Goal: Find specific page/section: Find specific page/section

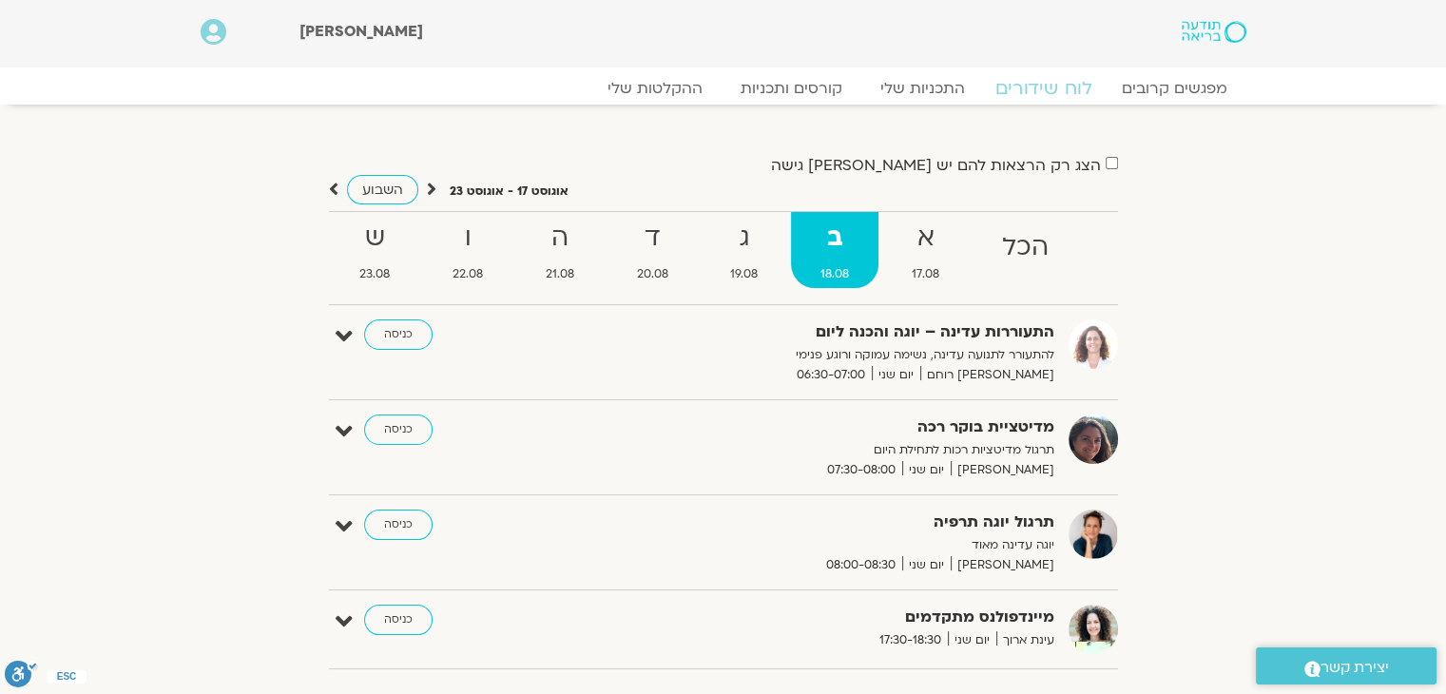
click at [1057, 88] on link "לוח שידורים" at bounding box center [1043, 88] width 143 height 23
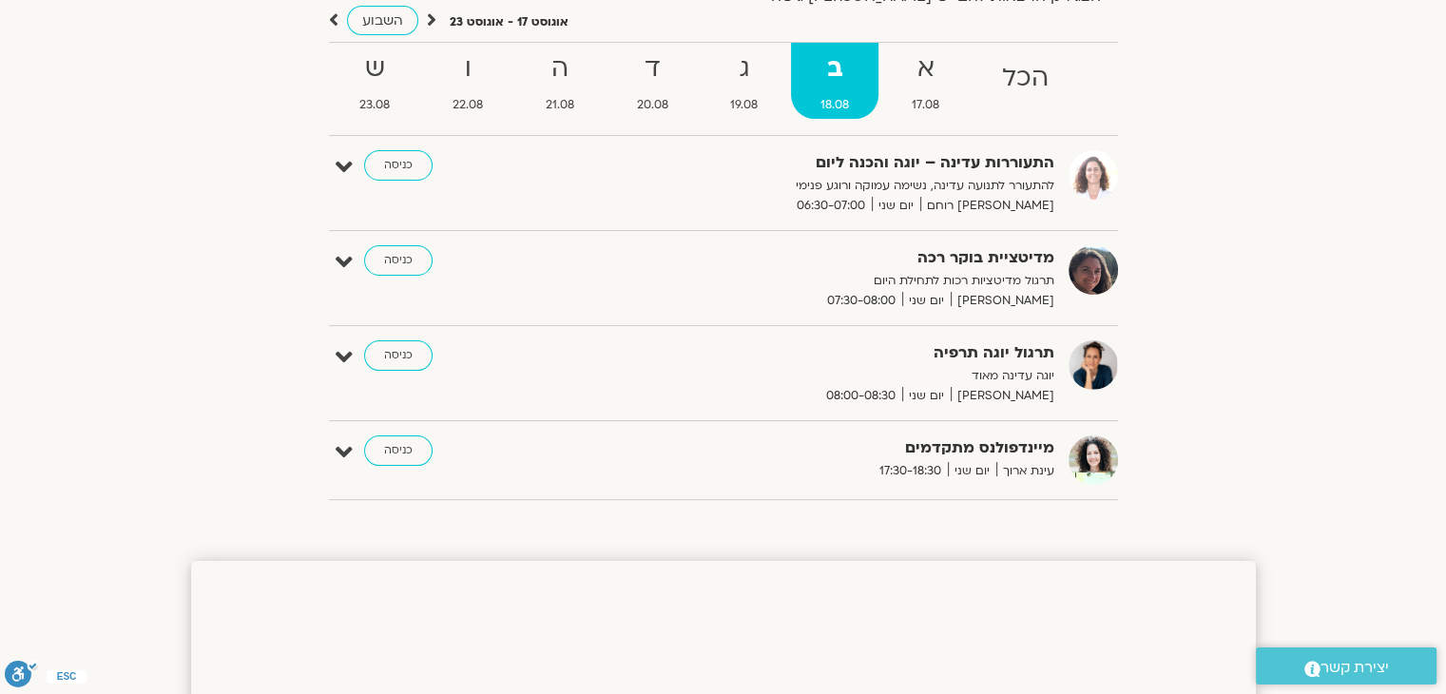
scroll to position [190, 0]
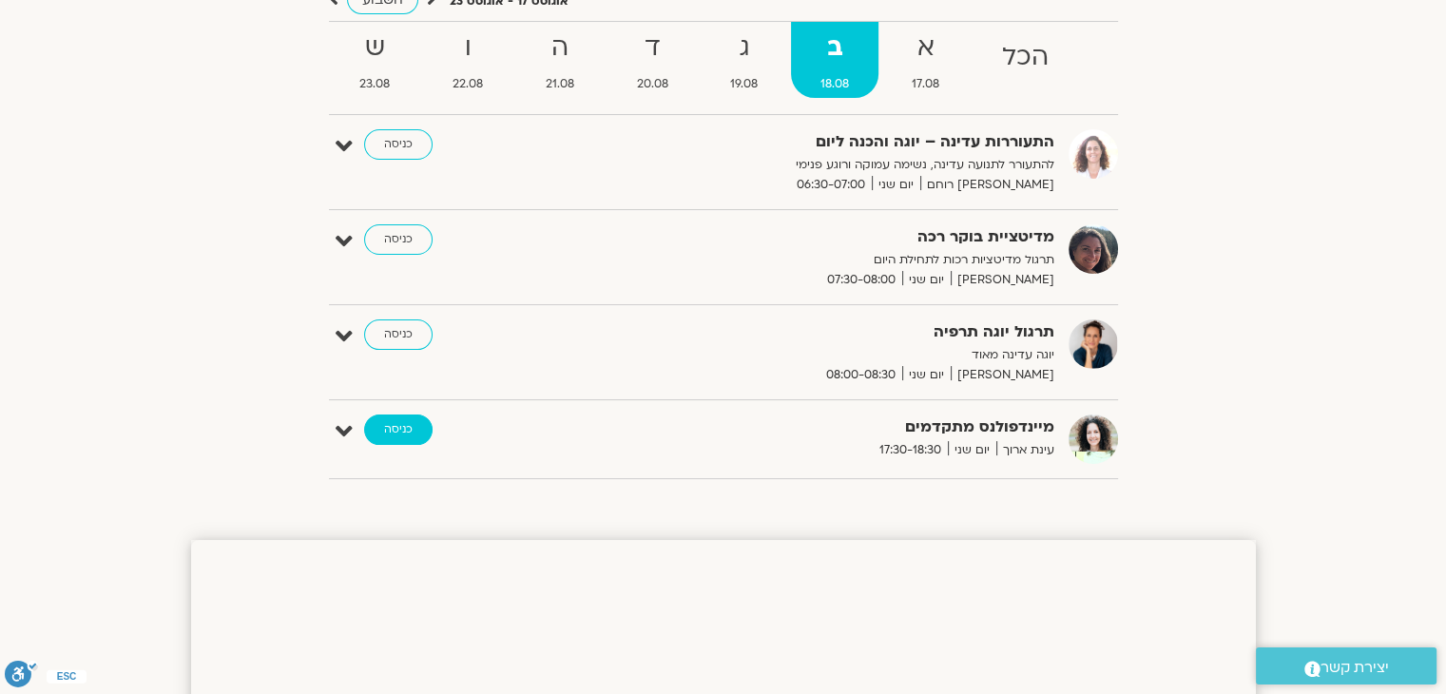
click at [396, 437] on link "כניסה" at bounding box center [398, 430] width 68 height 30
